Goal: Information Seeking & Learning: Learn about a topic

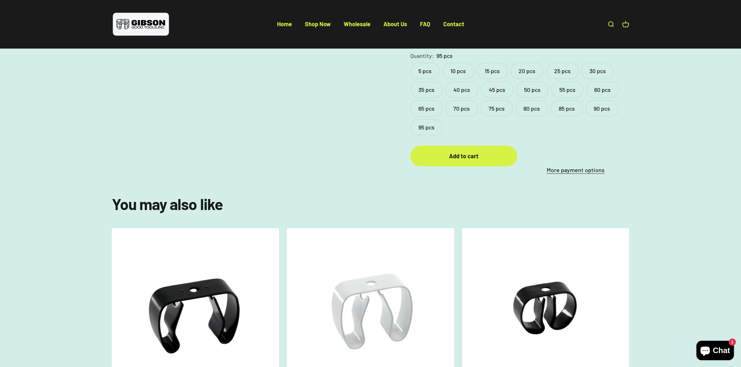
scroll to position [420, 0]
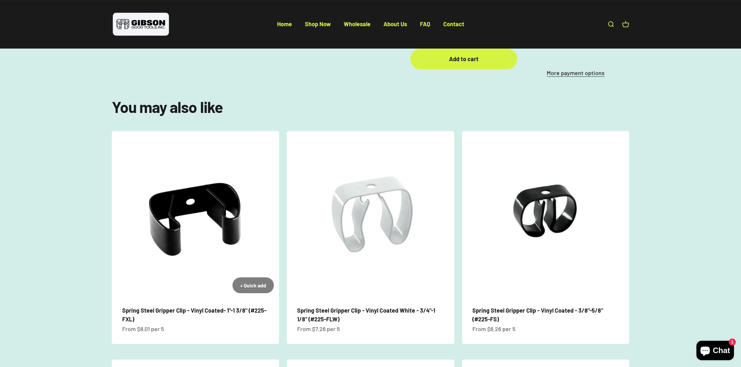
click at [217, 255] on img at bounding box center [195, 214] width 167 height 167
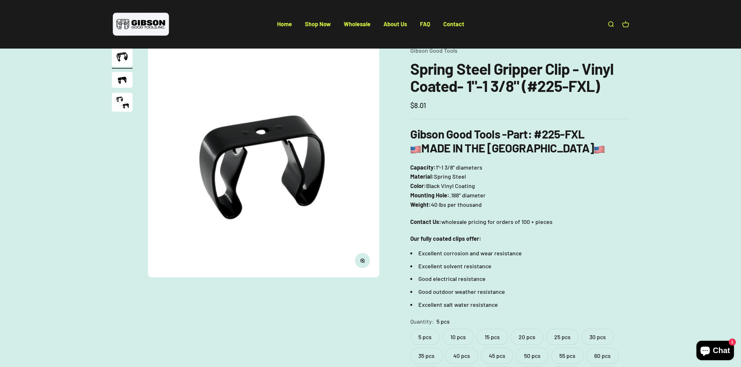
scroll to position [32, 0]
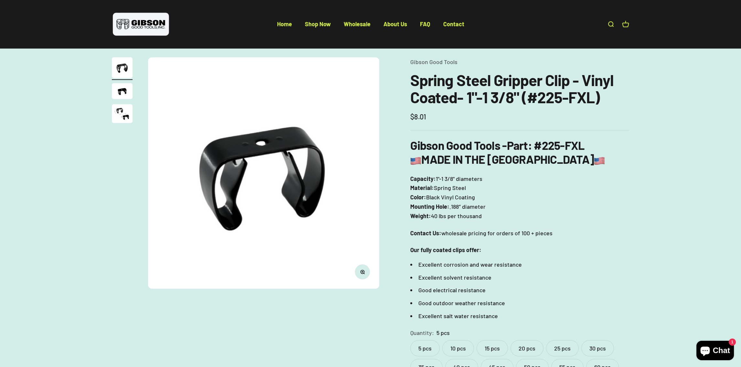
click at [128, 92] on img "Go to item 2" at bounding box center [122, 91] width 21 height 16
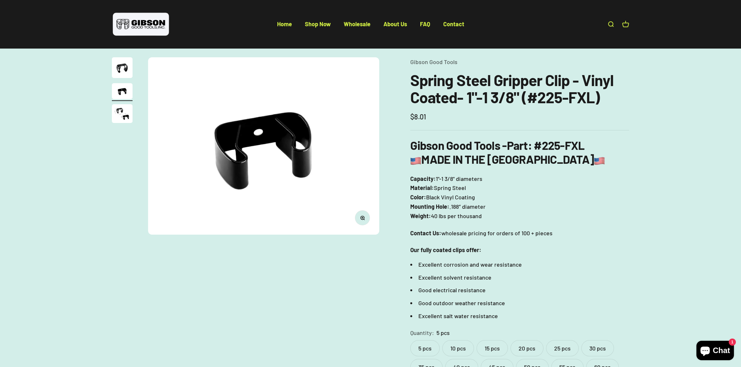
click at [122, 115] on img "Go to item 3" at bounding box center [122, 113] width 21 height 19
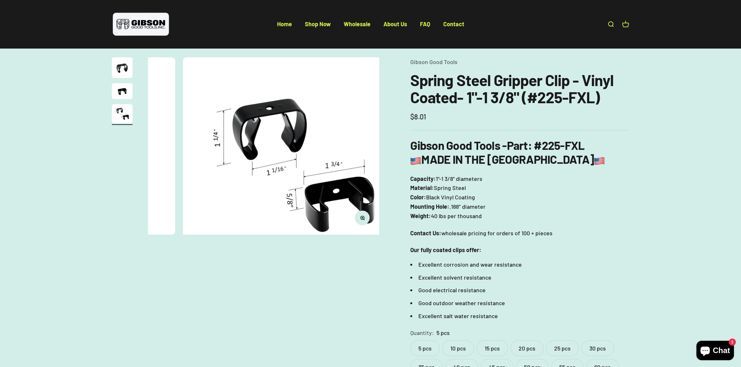
scroll to position [0, 478]
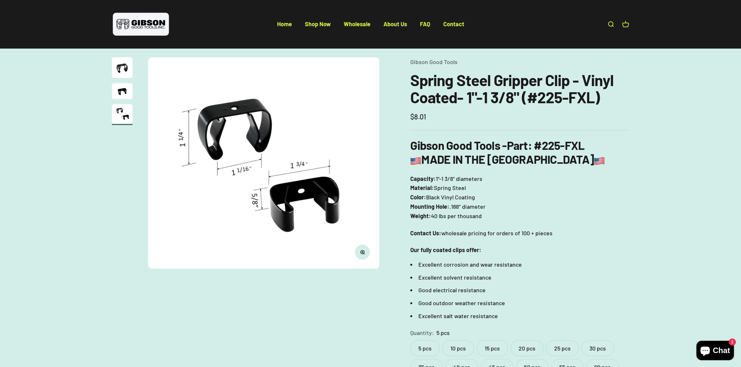
click at [123, 68] on img "Go to item 1" at bounding box center [122, 67] width 21 height 21
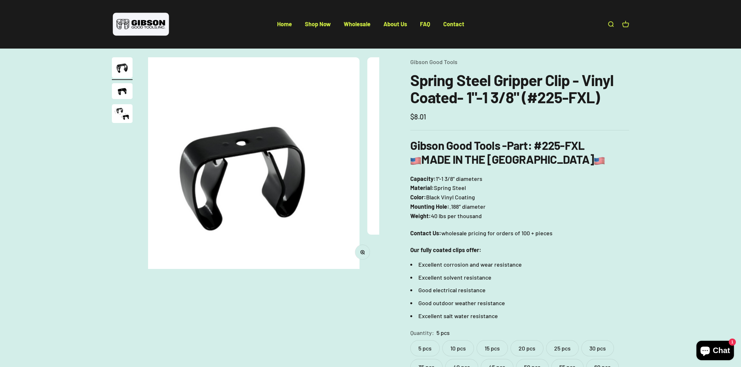
scroll to position [0, 0]
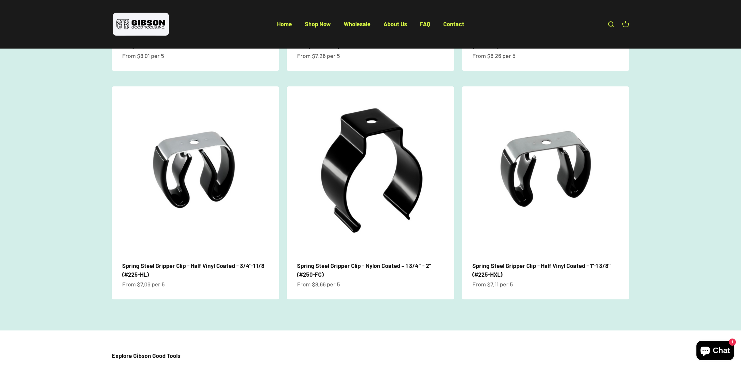
scroll to position [655, 0]
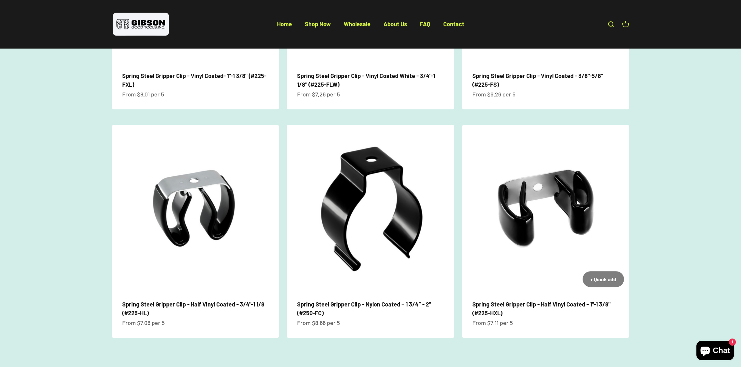
click at [529, 216] on img at bounding box center [545, 208] width 167 height 167
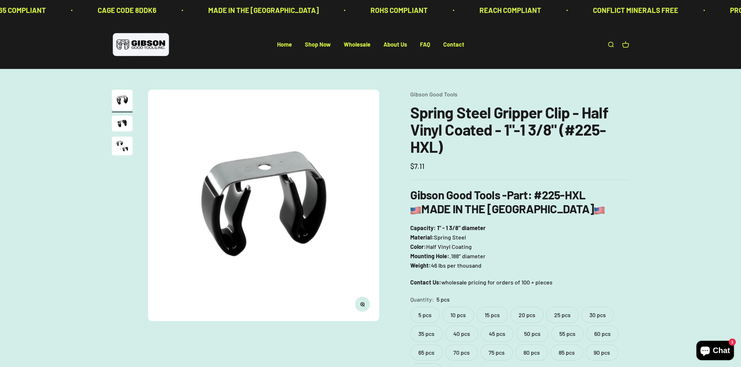
click at [120, 123] on img "Go to item 2" at bounding box center [122, 123] width 21 height 16
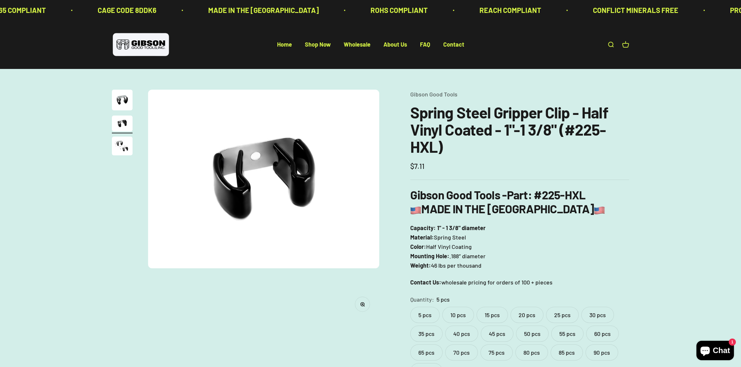
click at [120, 145] on img "Go to item 3" at bounding box center [122, 145] width 21 height 19
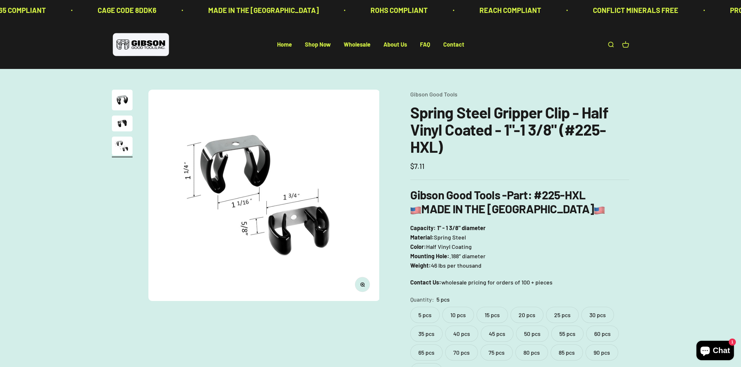
scroll to position [0, 478]
click at [123, 122] on img "Go to item 2" at bounding box center [122, 123] width 21 height 16
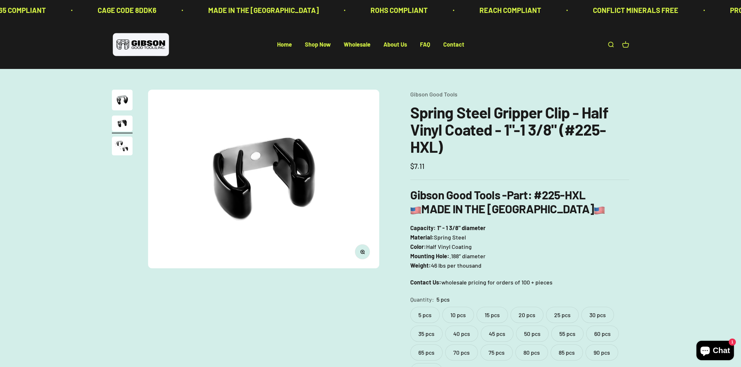
scroll to position [32, 0]
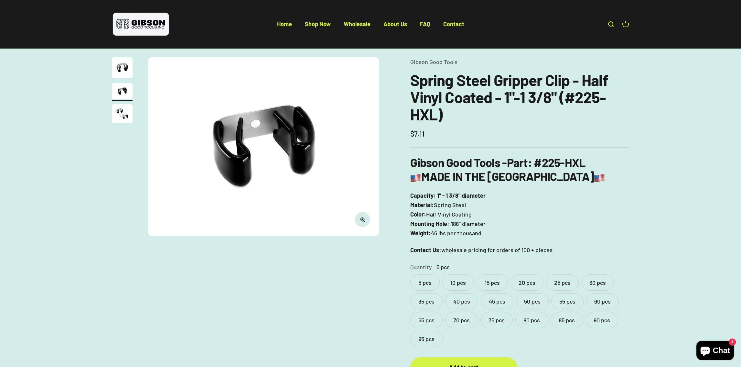
click at [427, 337] on label "95 pcs" at bounding box center [426, 338] width 32 height 16
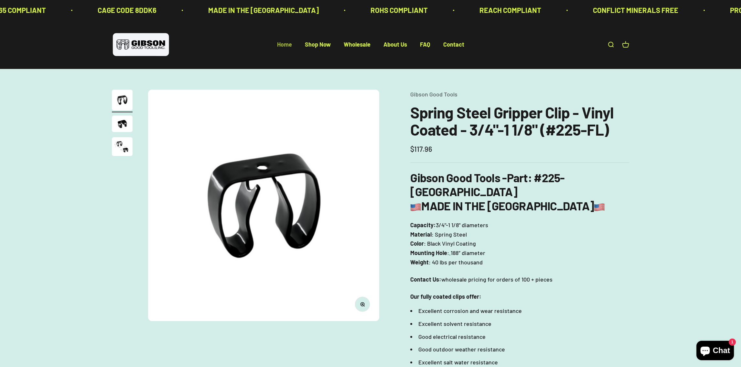
click at [288, 45] on link "Home" at bounding box center [284, 44] width 15 height 7
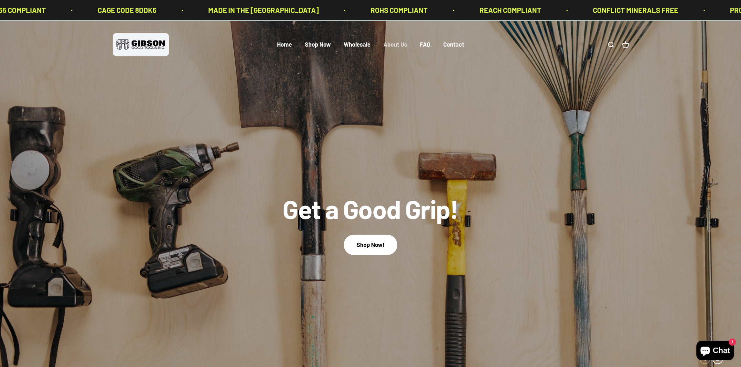
click at [390, 44] on link "About Us" at bounding box center [396, 44] width 24 height 7
